Goal: Navigation & Orientation: Find specific page/section

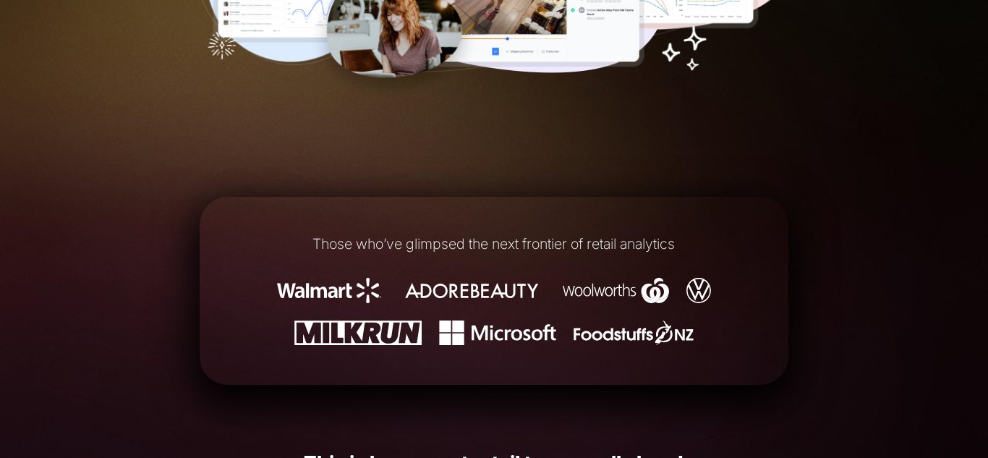
scroll to position [446, 0]
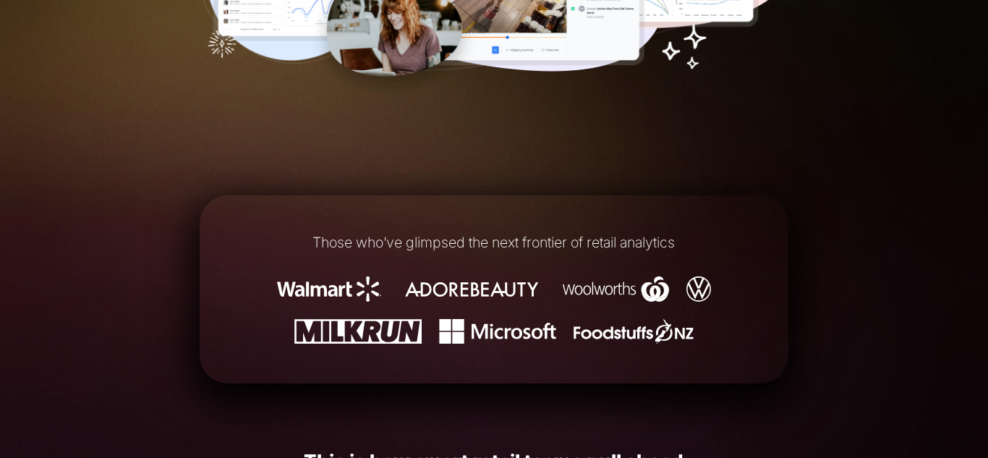
click at [573, 266] on div "Those who’ve glimpsed the next frontier of retail analytics" at bounding box center [495, 290] width 590 height 158
click at [563, 255] on div "Those who’ve glimpsed the next frontier of retail analytics" at bounding box center [495, 290] width 590 height 158
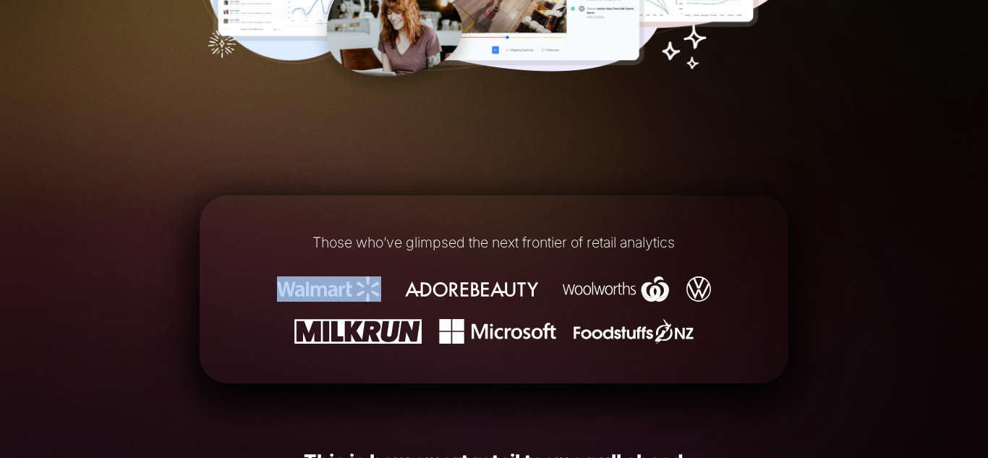
click at [563, 255] on div "Those who’ve glimpsed the next frontier of retail analytics" at bounding box center [495, 290] width 590 height 158
click at [553, 242] on h1 "Those who’ve glimpsed the next frontier of retail analytics" at bounding box center [494, 243] width 527 height 16
click at [483, 230] on div "Those who’ve glimpsed the next frontier of retail analytics" at bounding box center [495, 290] width 590 height 158
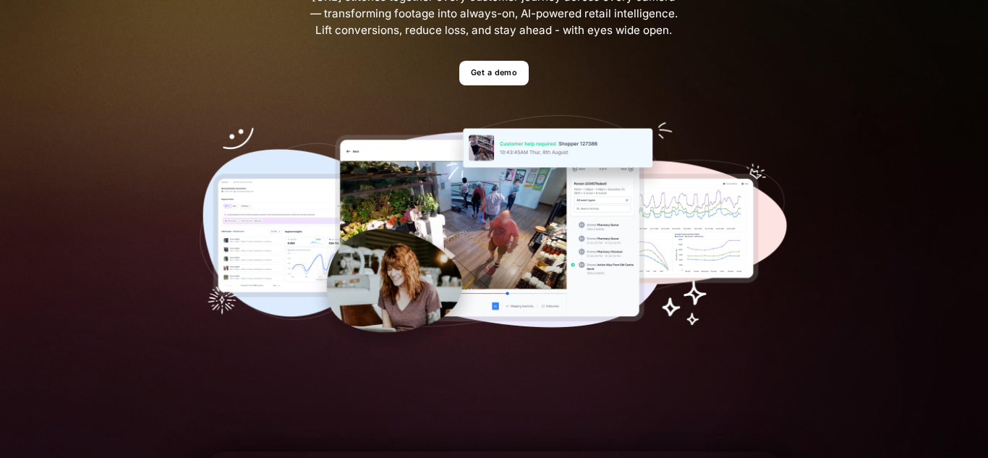
scroll to position [0, 0]
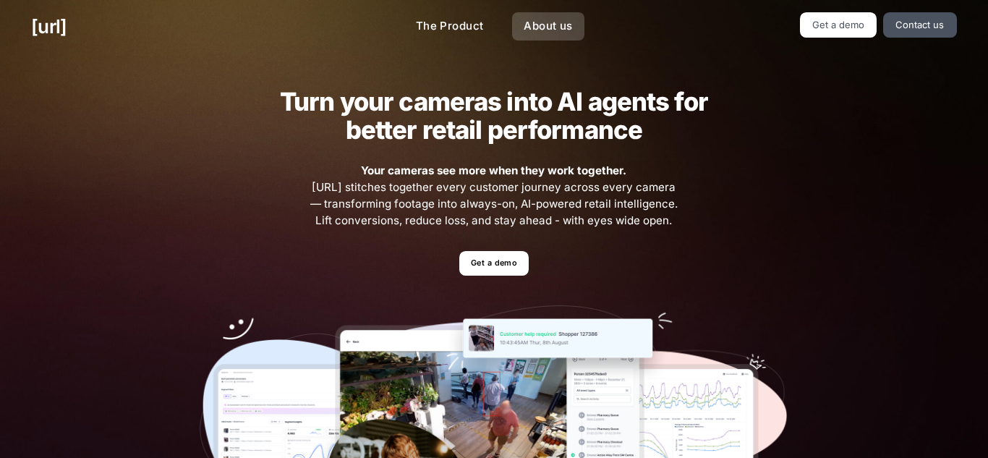
click at [549, 30] on link "About us" at bounding box center [548, 26] width 72 height 28
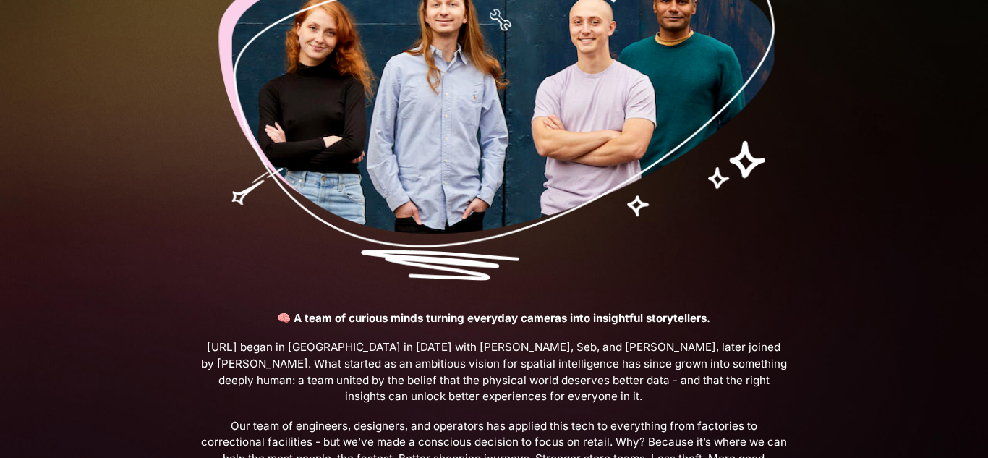
click at [535, 252] on img at bounding box center [495, 107] width 590 height 346
